Goal: Navigation & Orientation: Understand site structure

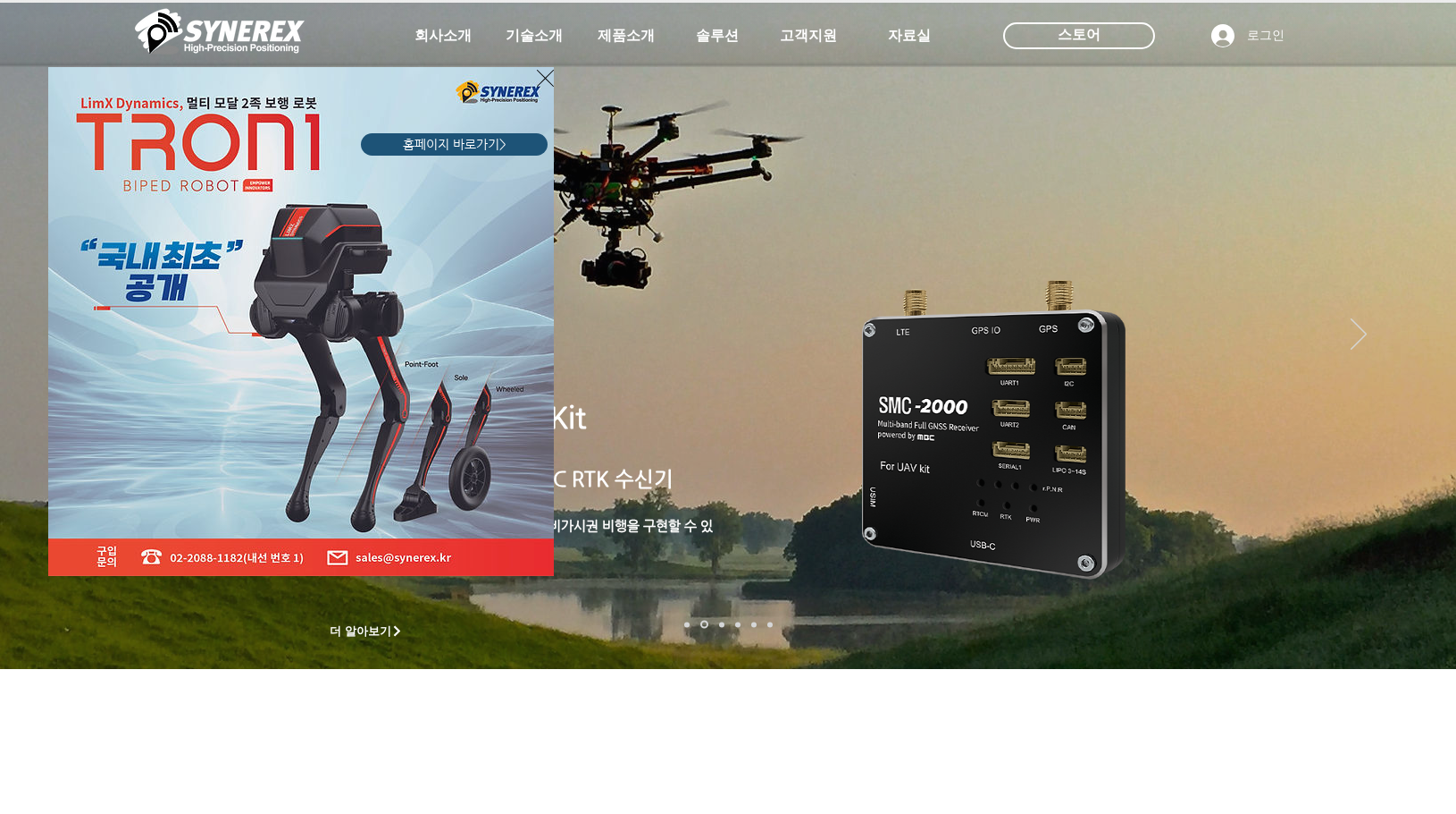
click at [534, 77] on img "LimX Dinamics" at bounding box center [301, 321] width 506 height 508
click at [550, 77] on icon "사이트로 돌아가기" at bounding box center [545, 78] width 17 height 23
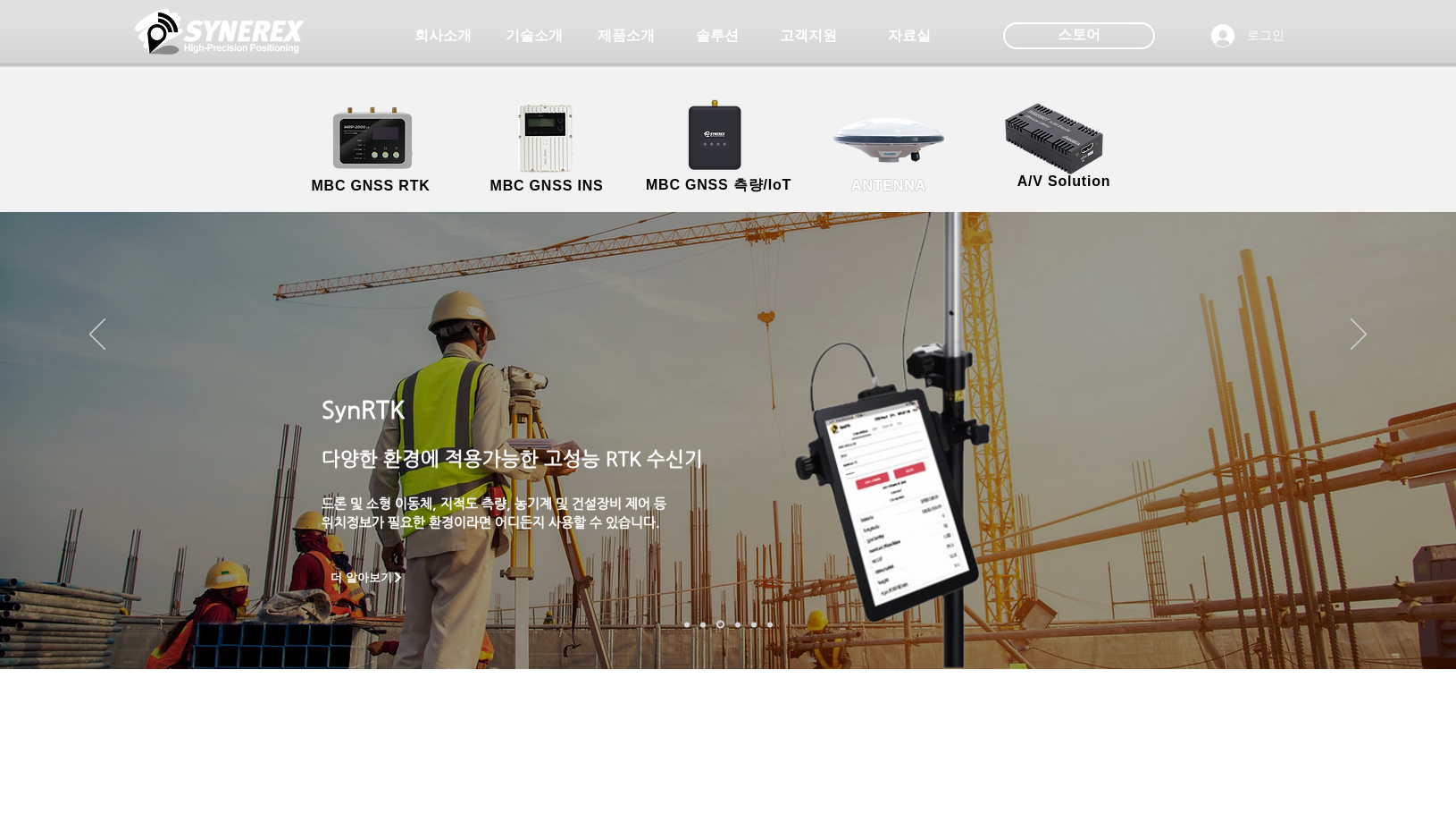
click at [892, 155] on link "ANTENNA" at bounding box center [889, 149] width 161 height 94
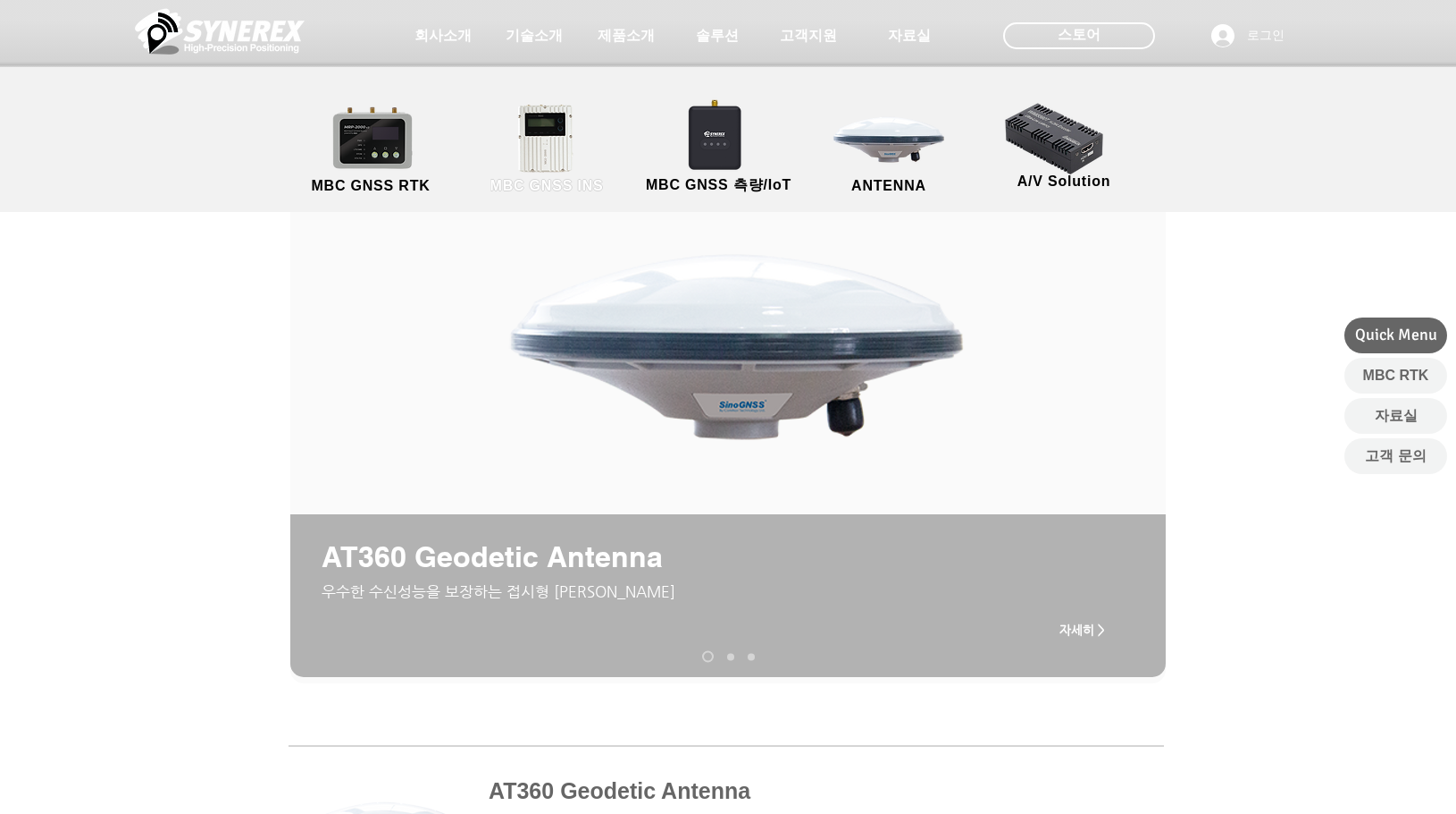
click at [566, 118] on link "MBC GNSS INS" at bounding box center [547, 149] width 161 height 94
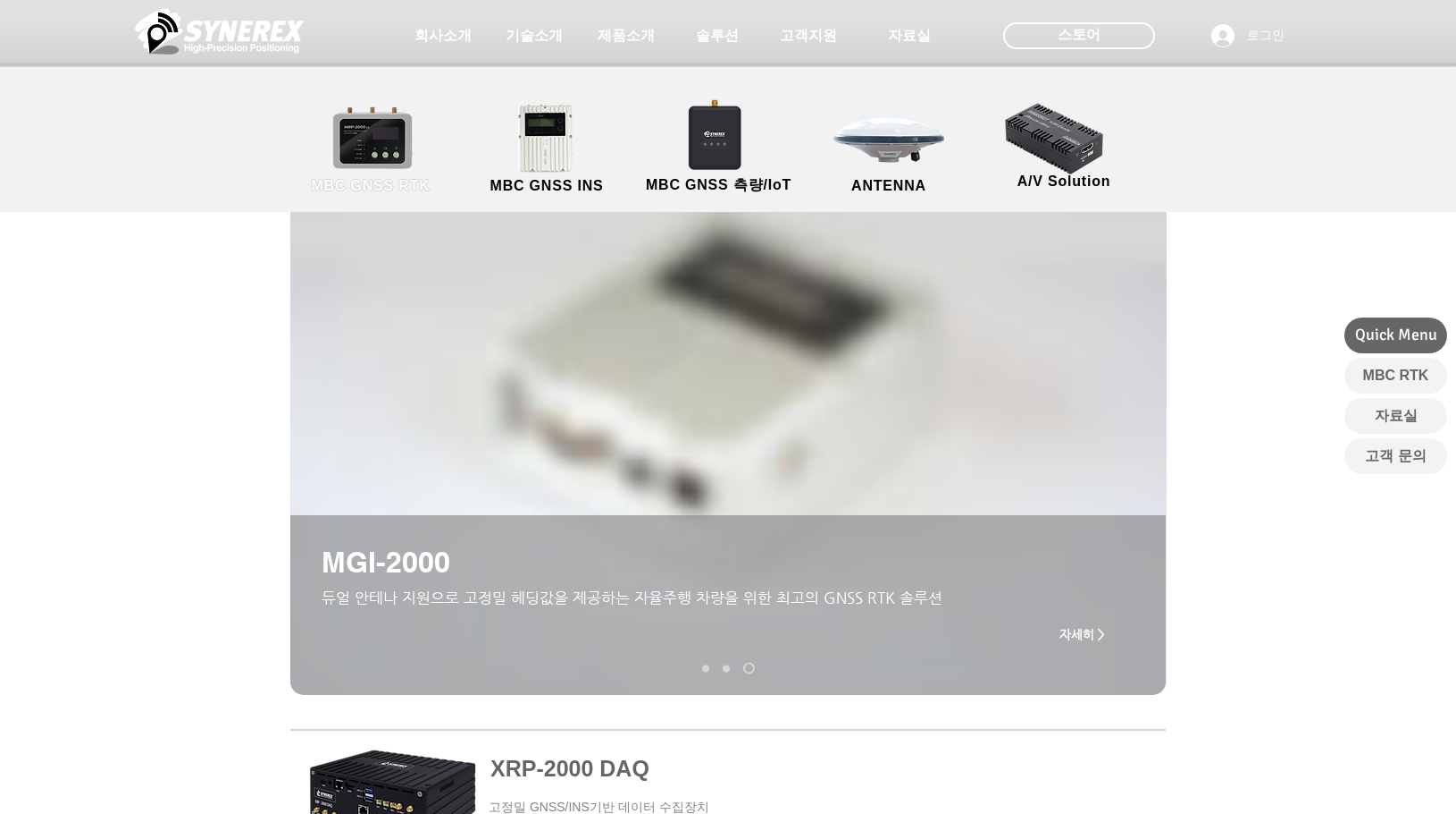
click at [376, 107] on link "MBC GNSS RTK" at bounding box center [371, 149] width 161 height 94
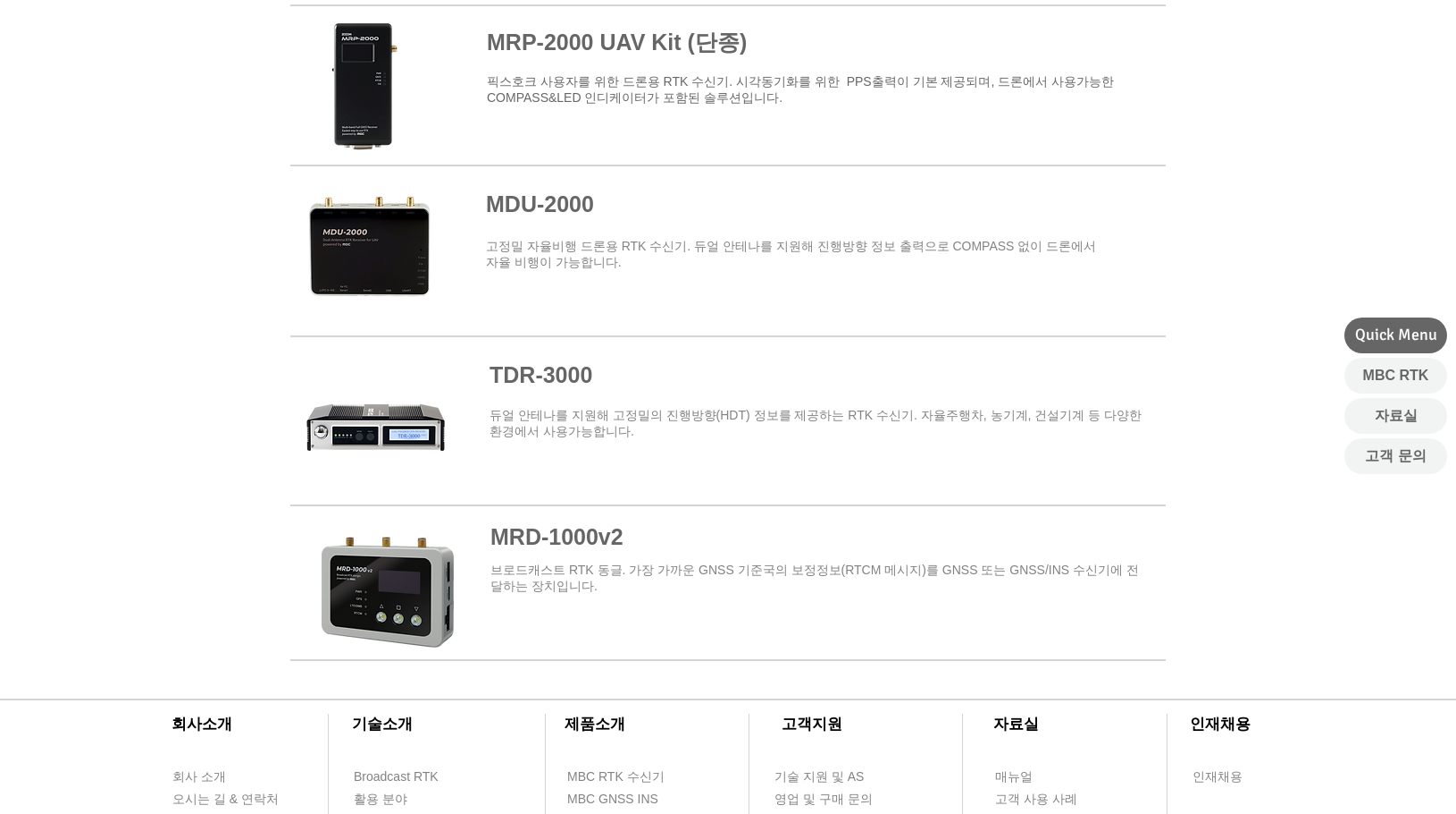
scroll to position [2145, 0]
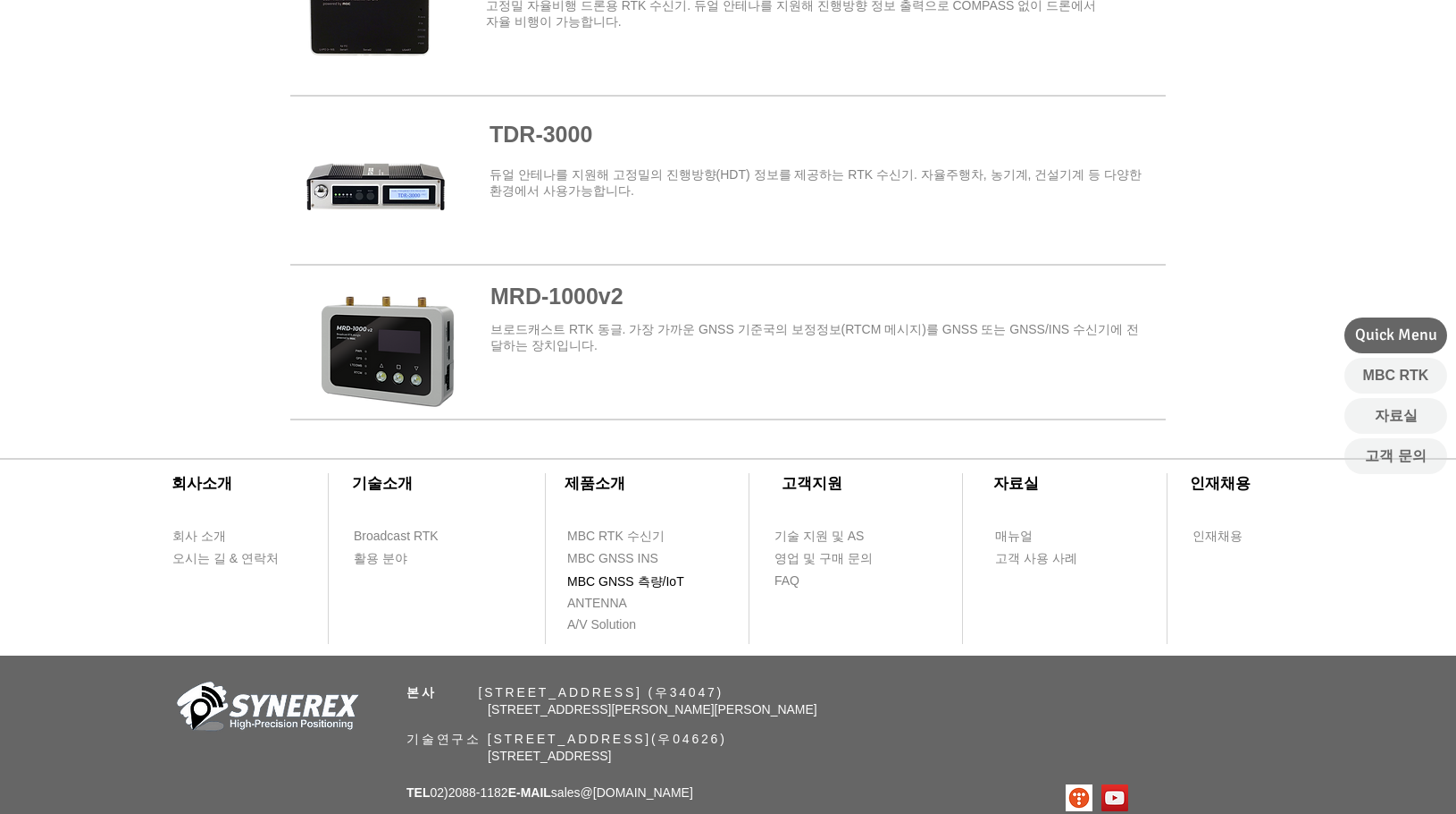
click at [682, 585] on span "MBC GNSS 측량/IoT" at bounding box center [626, 582] width 117 height 18
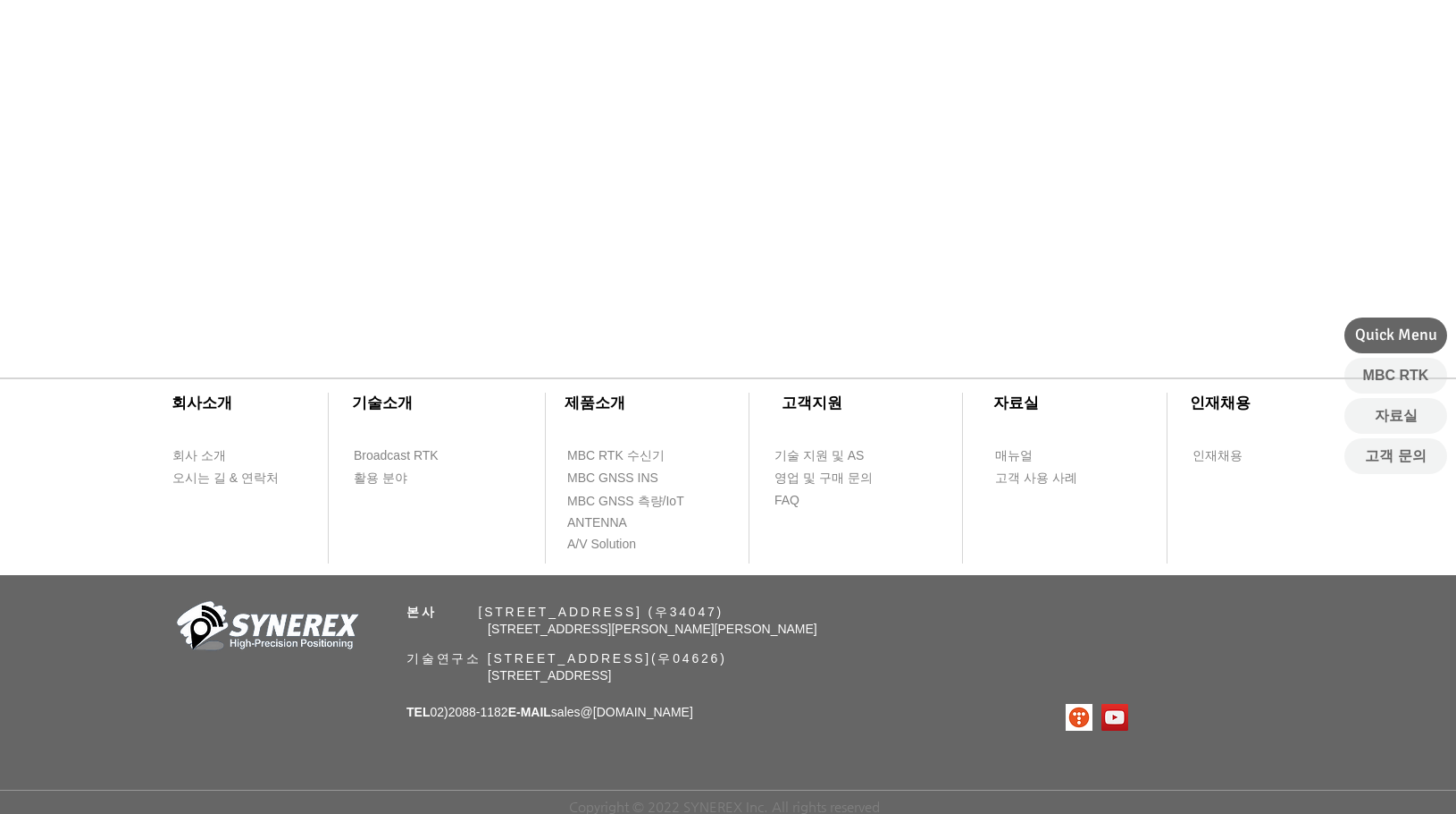
scroll to position [886, 0]
click at [612, 536] on span "A/V Solution" at bounding box center [602, 544] width 69 height 18
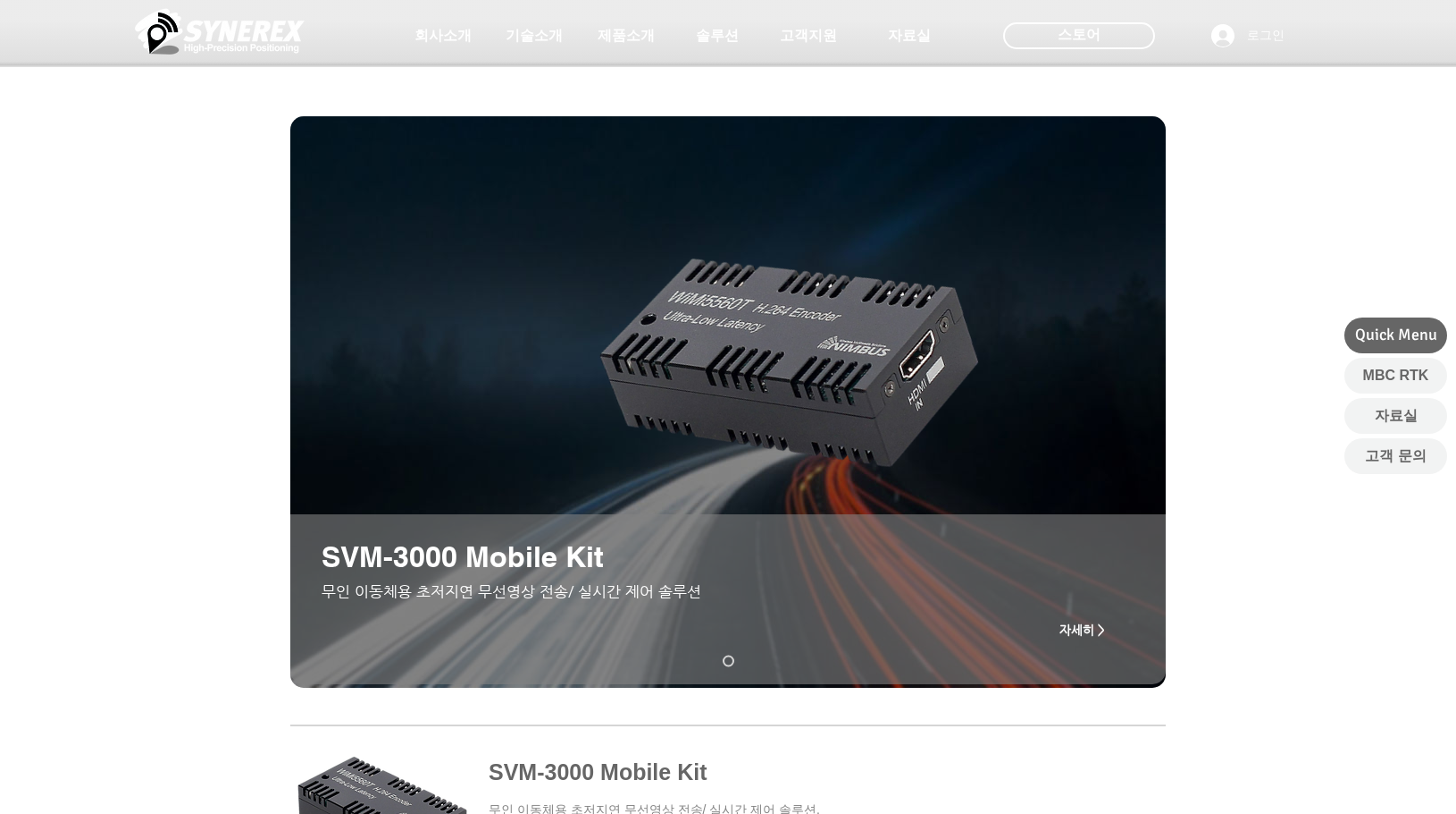
click at [407, 452] on img "슬라이드쇼" at bounding box center [728, 403] width 876 height 572
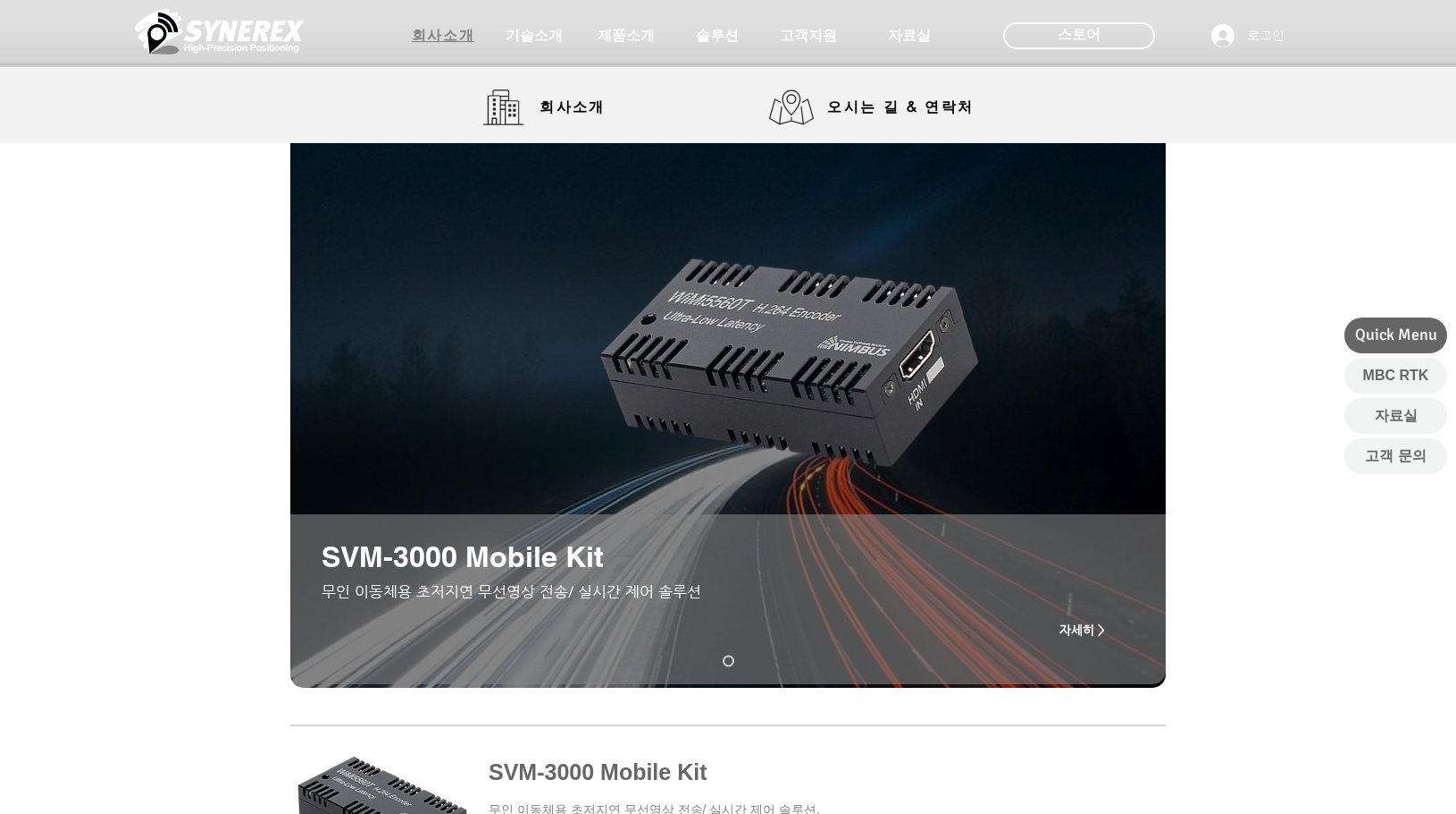
click at [451, 32] on span "회사소개" at bounding box center [443, 36] width 62 height 19
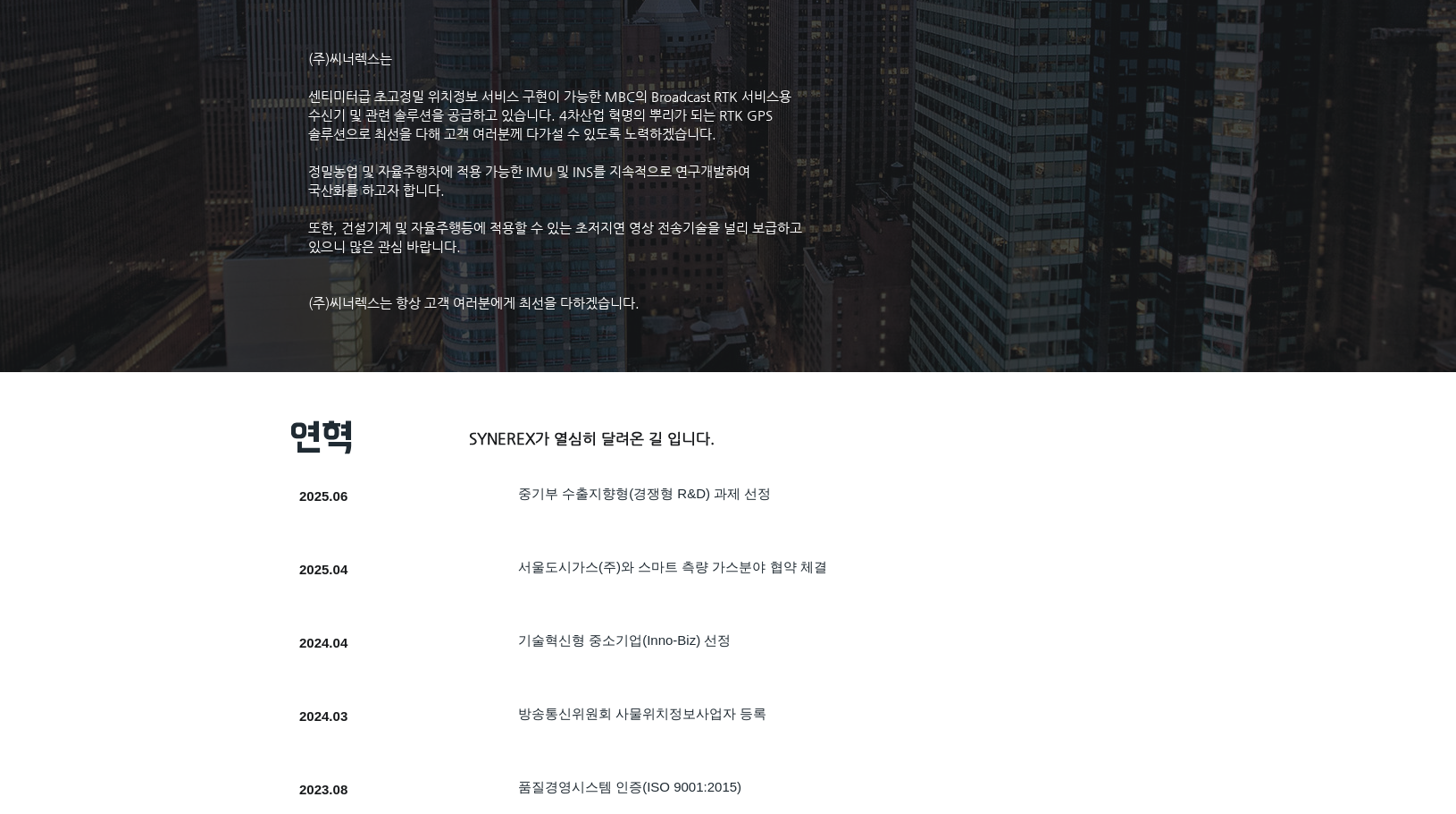
scroll to position [179, 0]
